Goal: Use online tool/utility: Utilize a website feature to perform a specific function

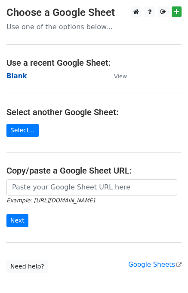
click at [20, 75] on strong "Blank" at bounding box center [16, 76] width 20 height 8
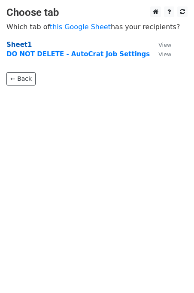
click at [16, 42] on strong "Sheet1" at bounding box center [18, 45] width 25 height 8
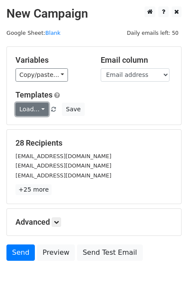
click at [42, 109] on link "Load..." at bounding box center [31, 109] width 33 height 13
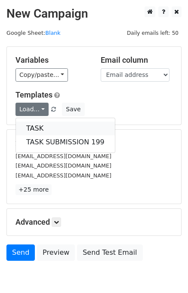
click at [46, 129] on link "TASK" at bounding box center [65, 129] width 99 height 14
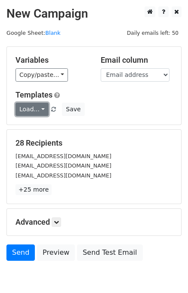
click at [39, 108] on link "Load..." at bounding box center [31, 109] width 33 height 13
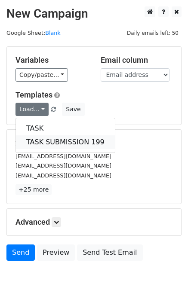
click at [45, 138] on link "TASK SUBMISSION 199" at bounding box center [65, 142] width 99 height 14
